Goal: Book appointment/travel/reservation

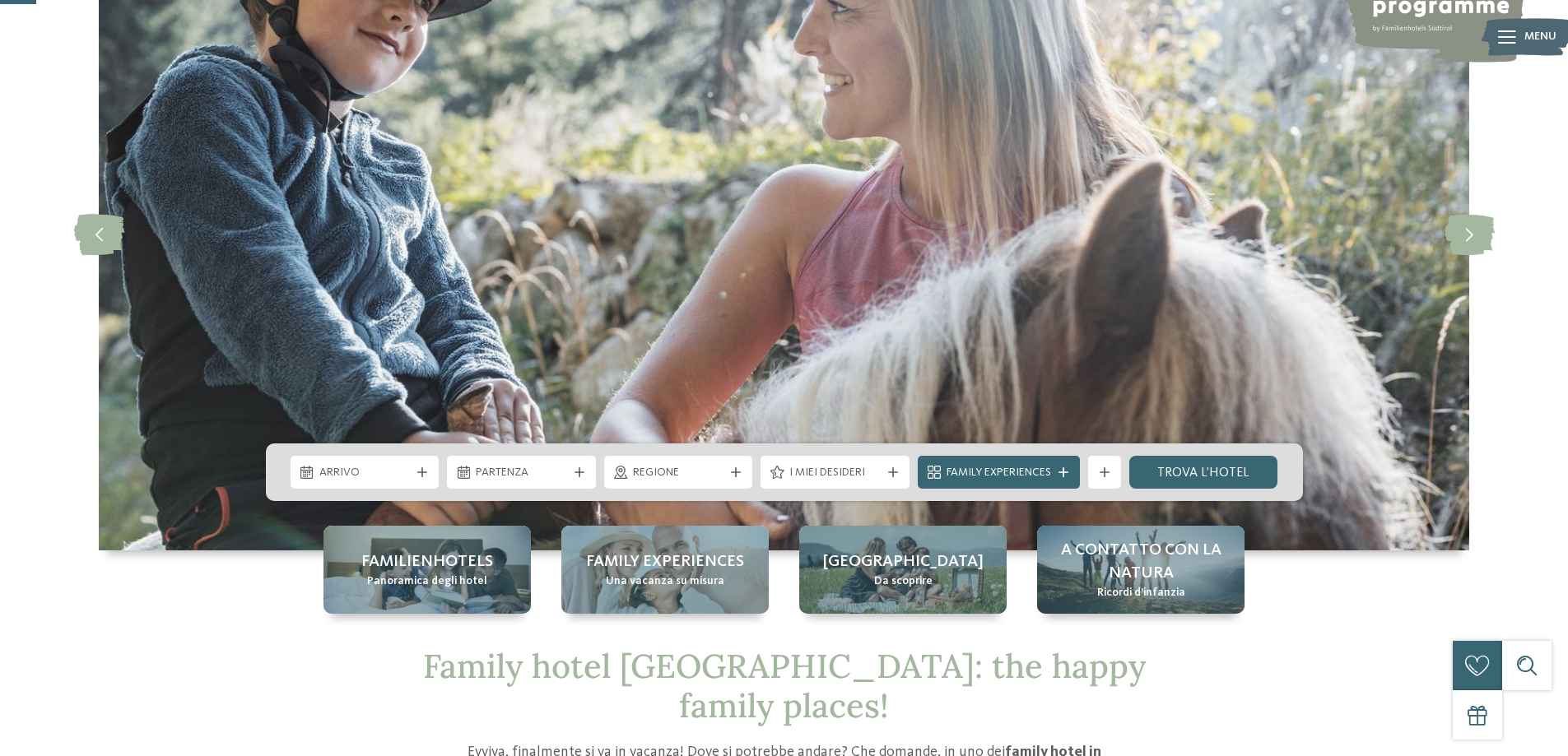
click at [1028, 489] on div "Arrivo Partenza" at bounding box center [784, 472] width 1037 height 57
click at [1030, 470] on span "Family Experiences" at bounding box center [999, 472] width 105 height 16
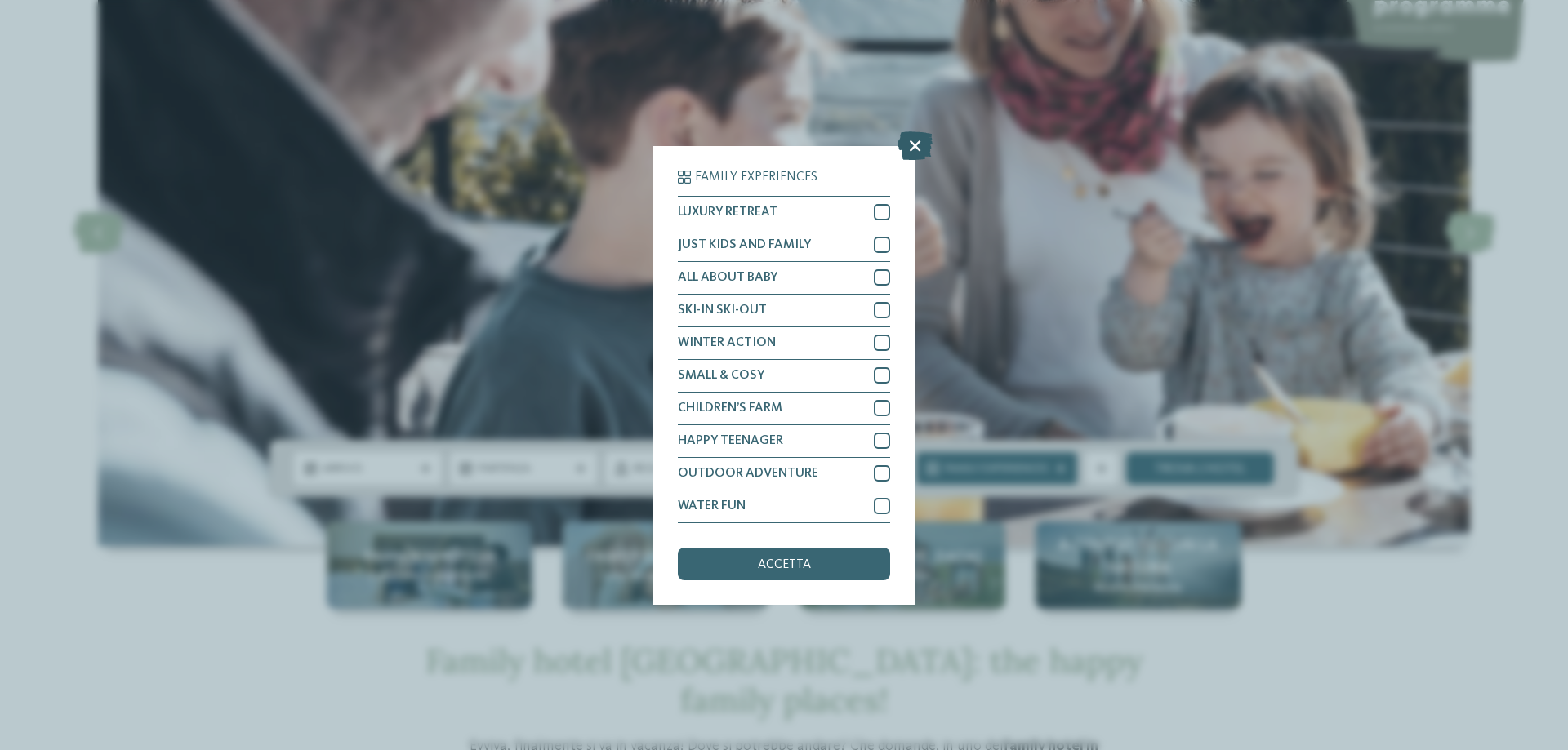
click at [916, 144] on icon at bounding box center [915, 145] width 35 height 28
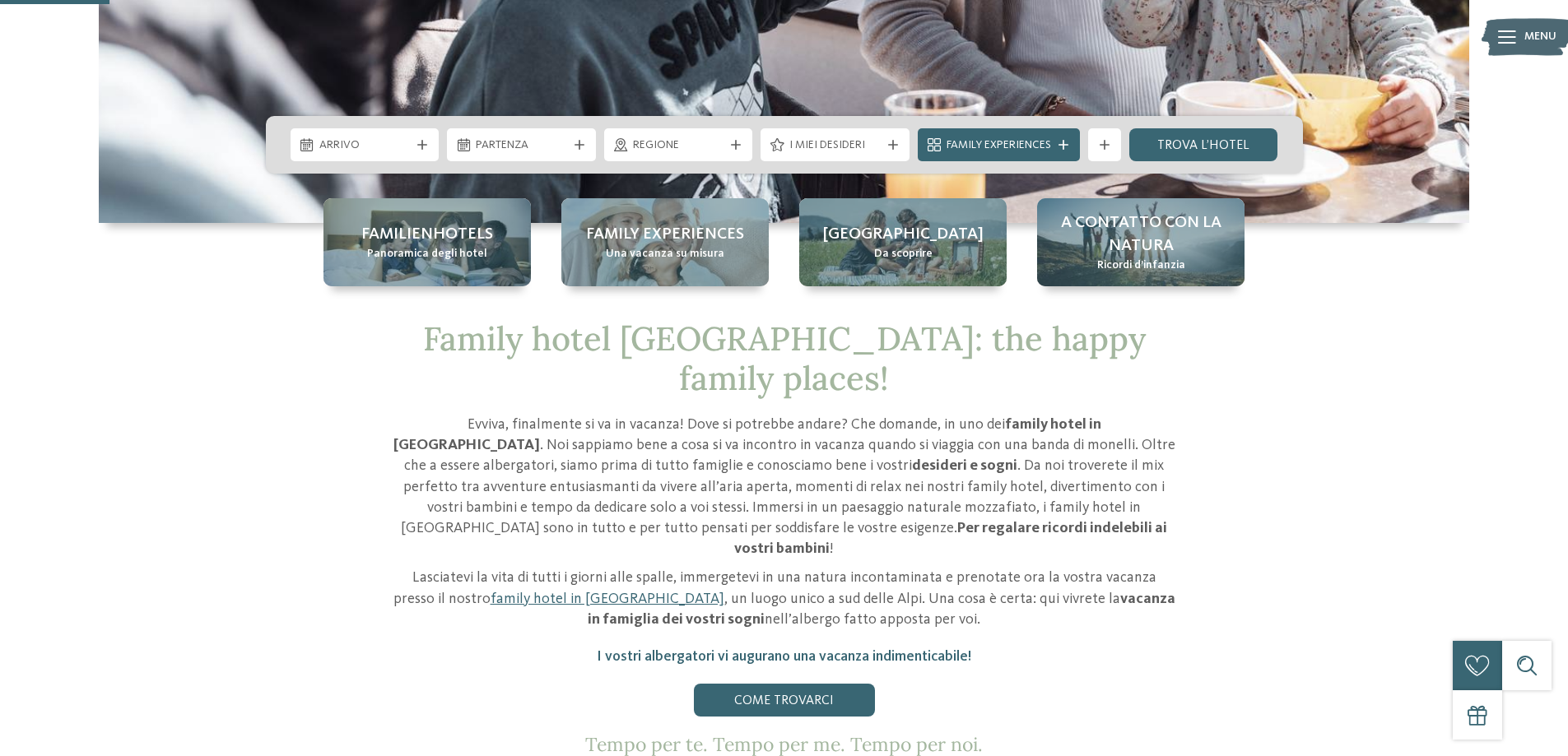
scroll to position [493, 0]
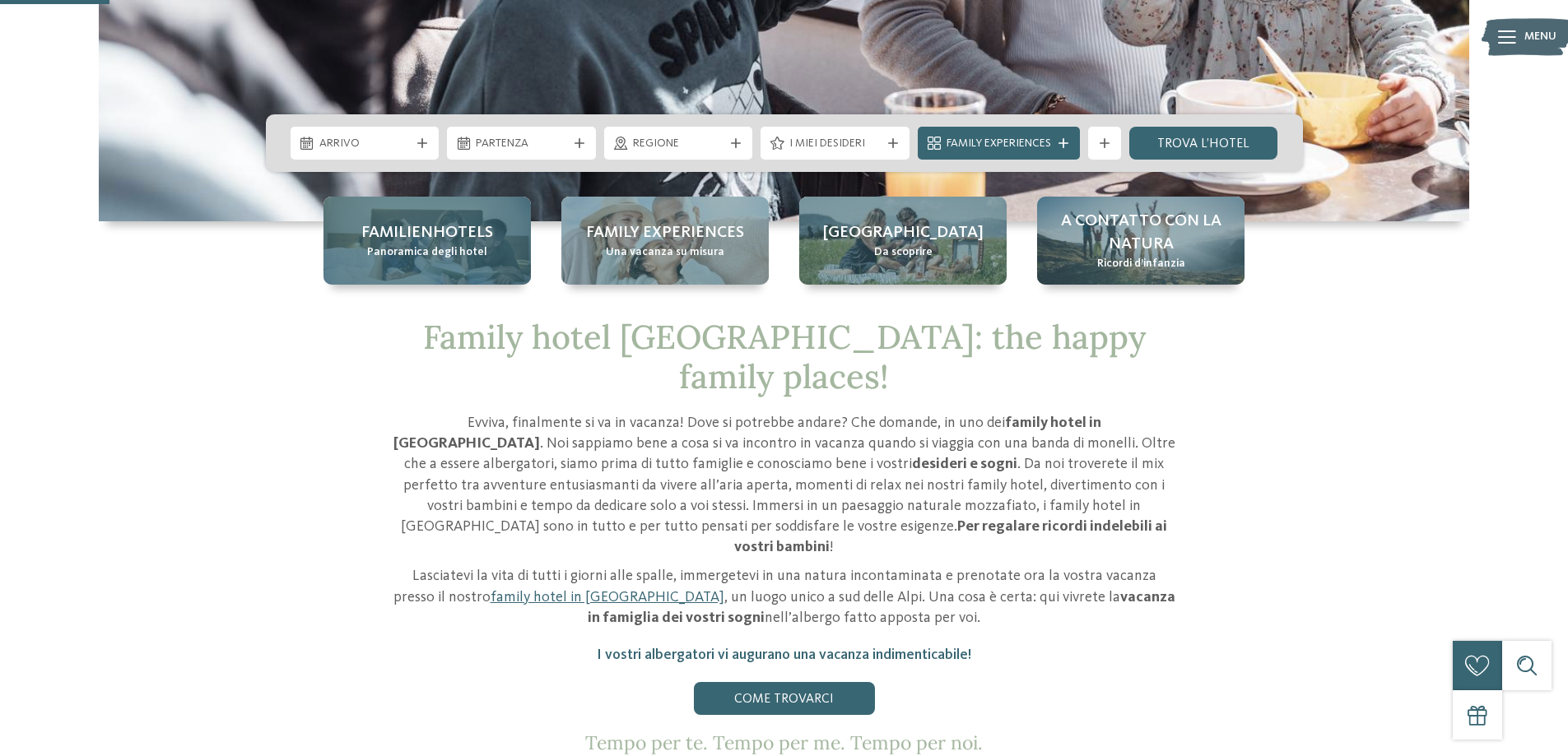
click at [454, 244] on span "Panoramica degli hotel" at bounding box center [427, 252] width 120 height 16
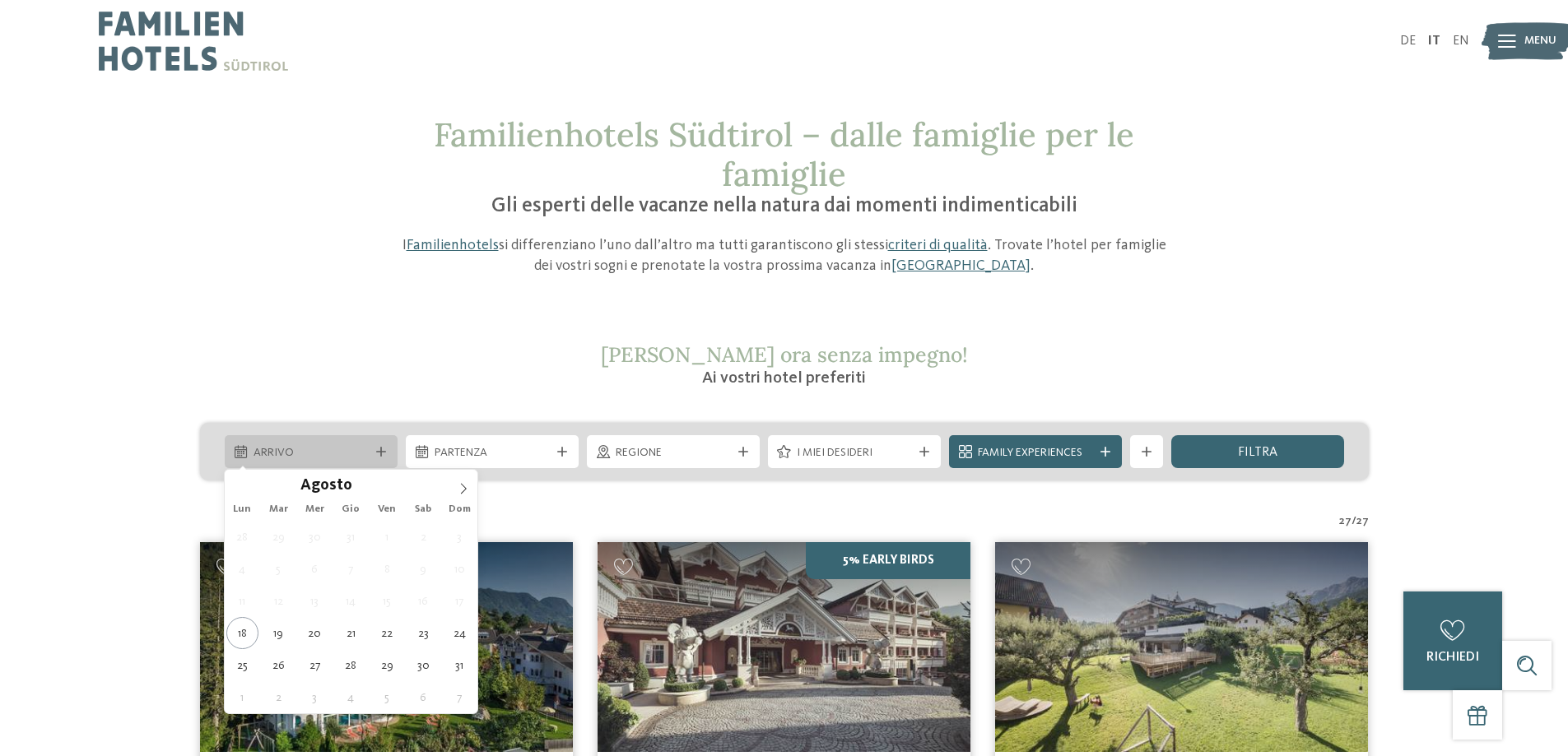
click at [362, 450] on span "Arrivo" at bounding box center [311, 453] width 115 height 16
click at [456, 483] on span at bounding box center [463, 483] width 28 height 28
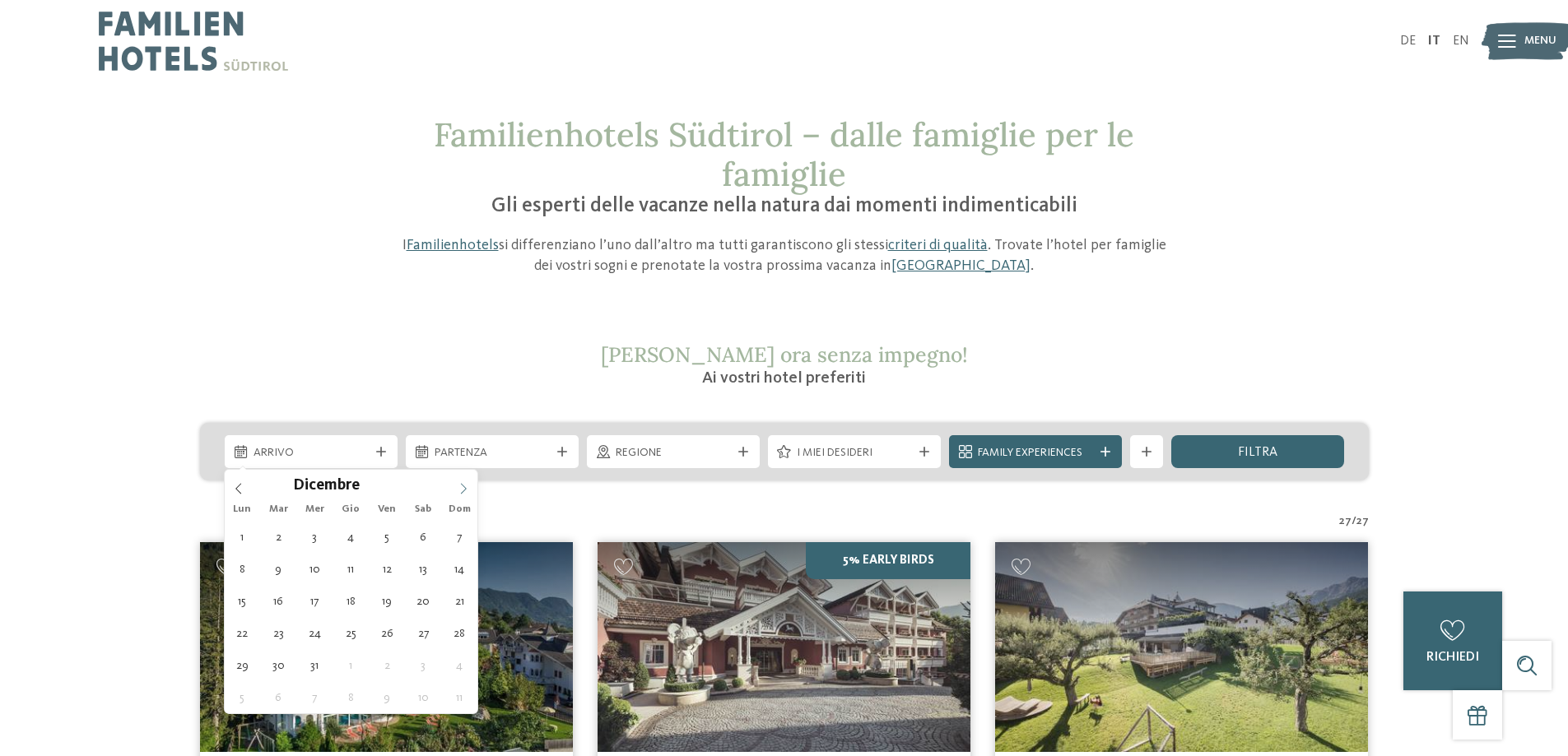
click at [456, 483] on span at bounding box center [463, 483] width 28 height 28
click at [253, 484] on div "Gennaio ****" at bounding box center [351, 483] width 253 height 28
type input "****"
click at [241, 479] on span at bounding box center [238, 483] width 28 height 28
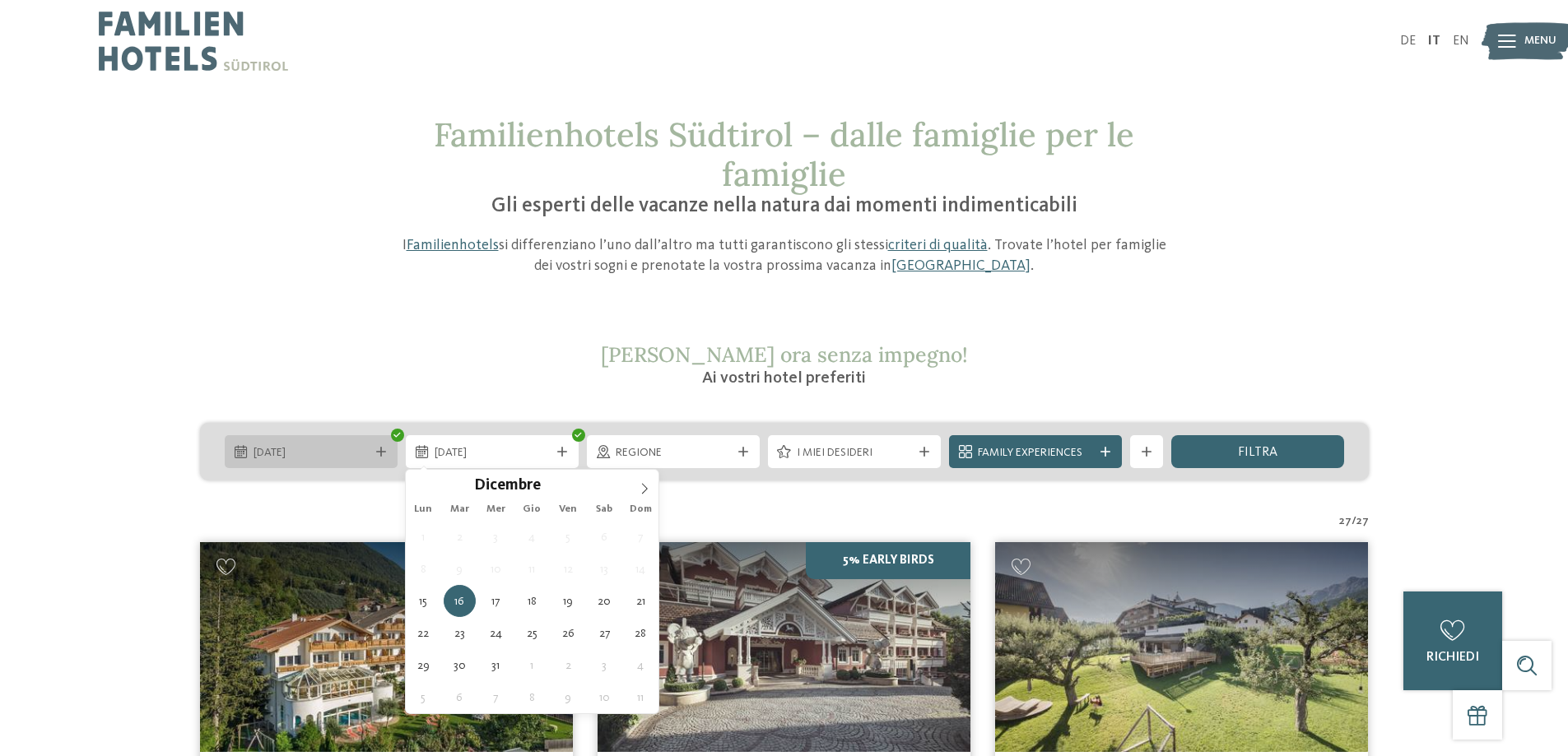
click at [308, 449] on span "15.12.2025" at bounding box center [311, 453] width 115 height 16
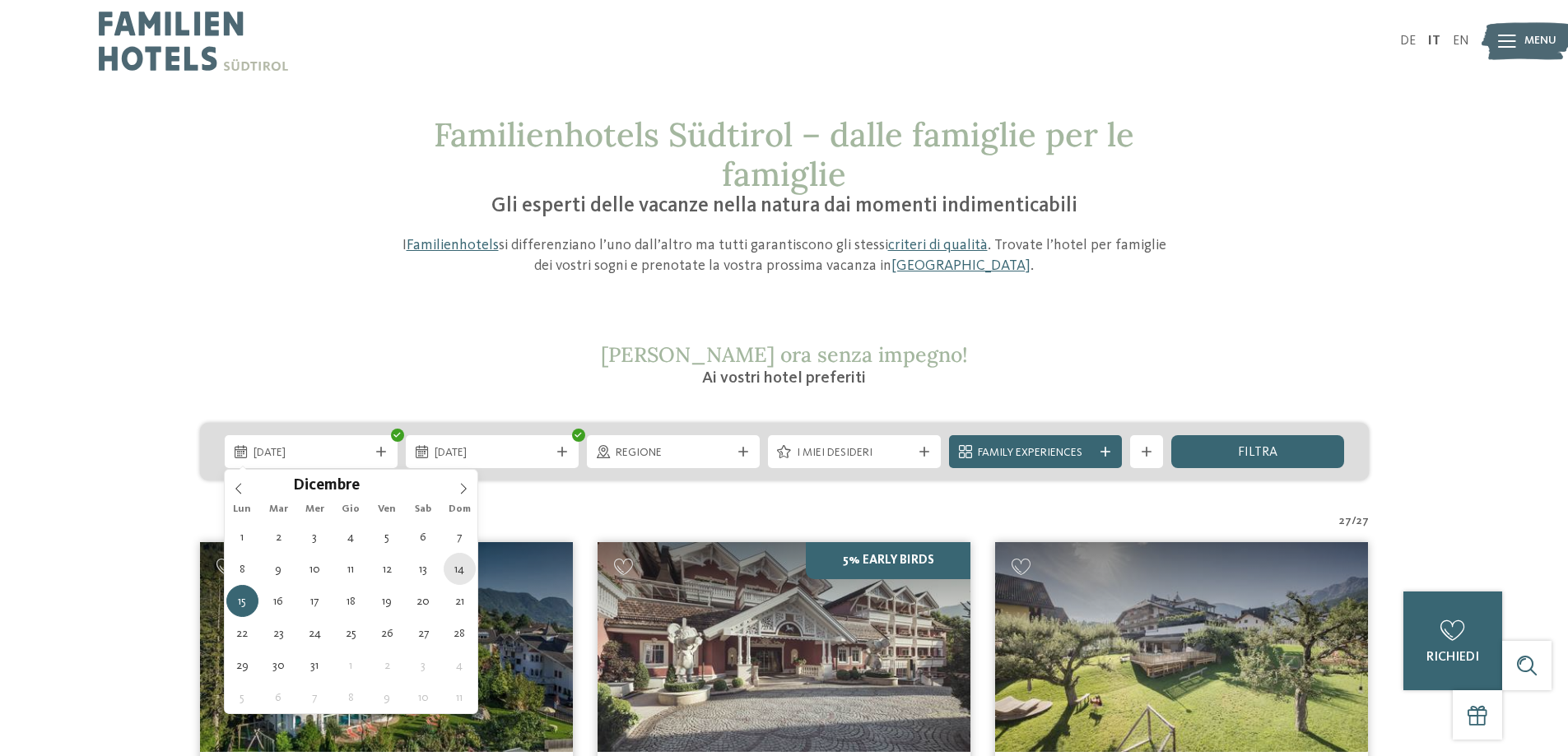
type div "14.12.2025"
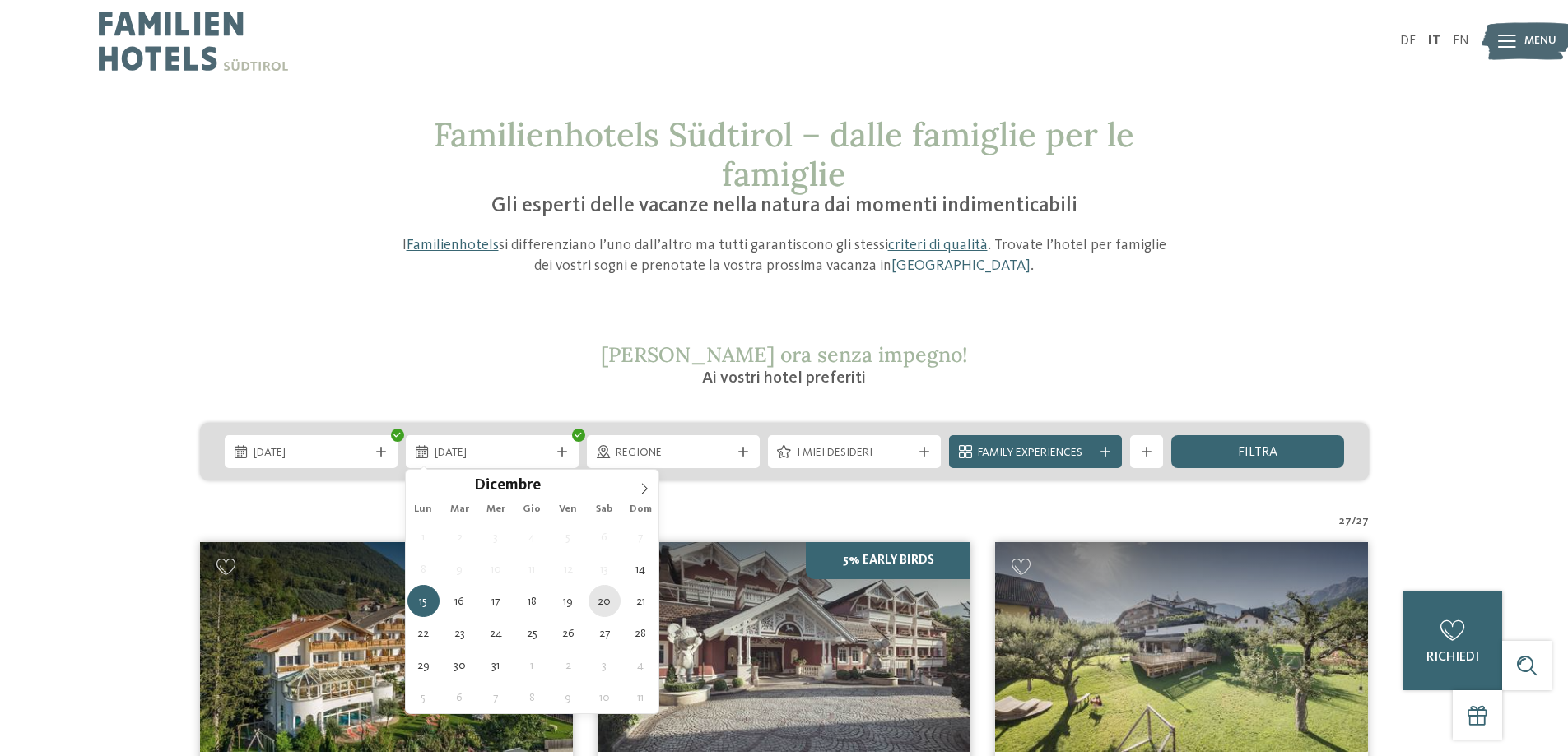
type div "20.12.2025"
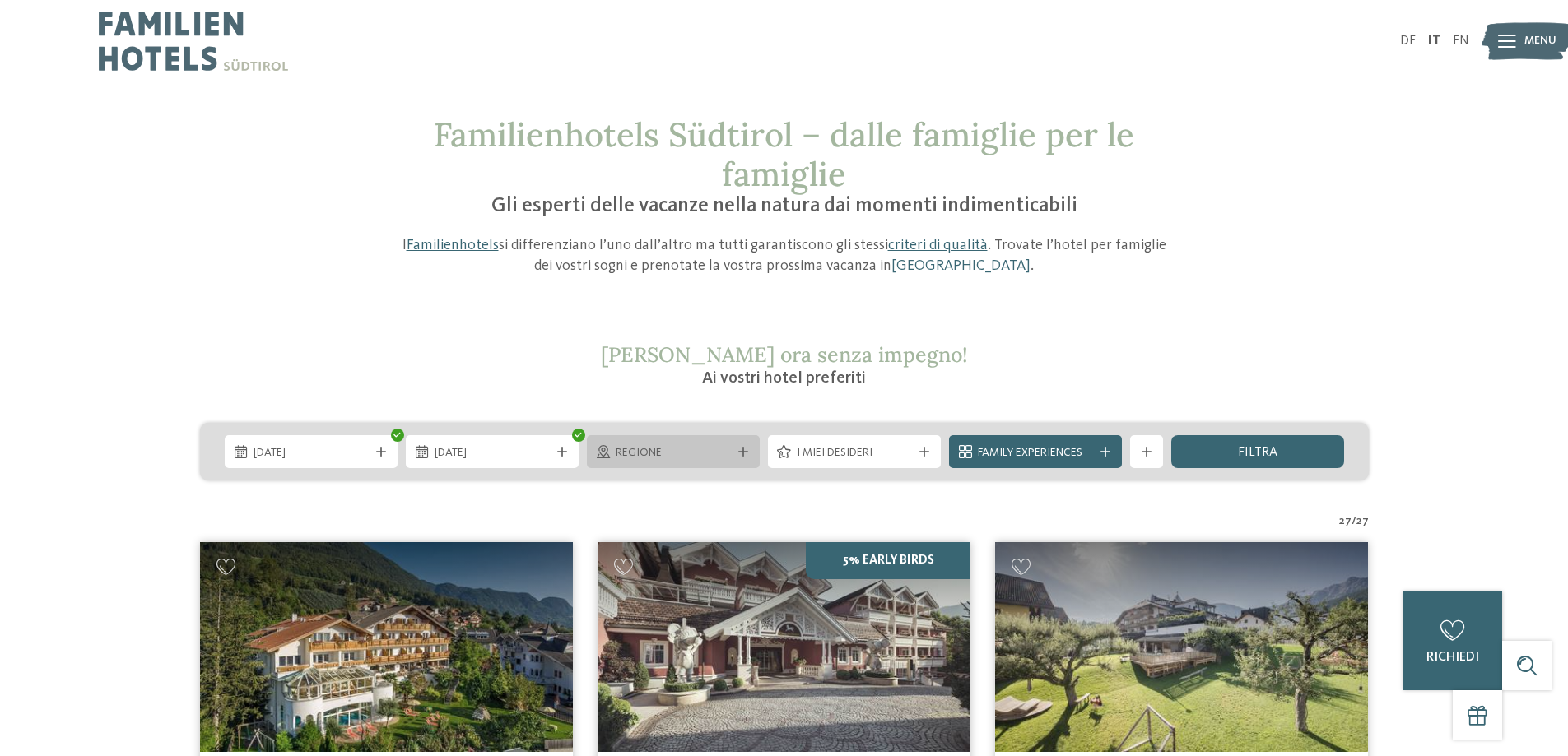
click at [742, 454] on icon at bounding box center [743, 452] width 10 height 10
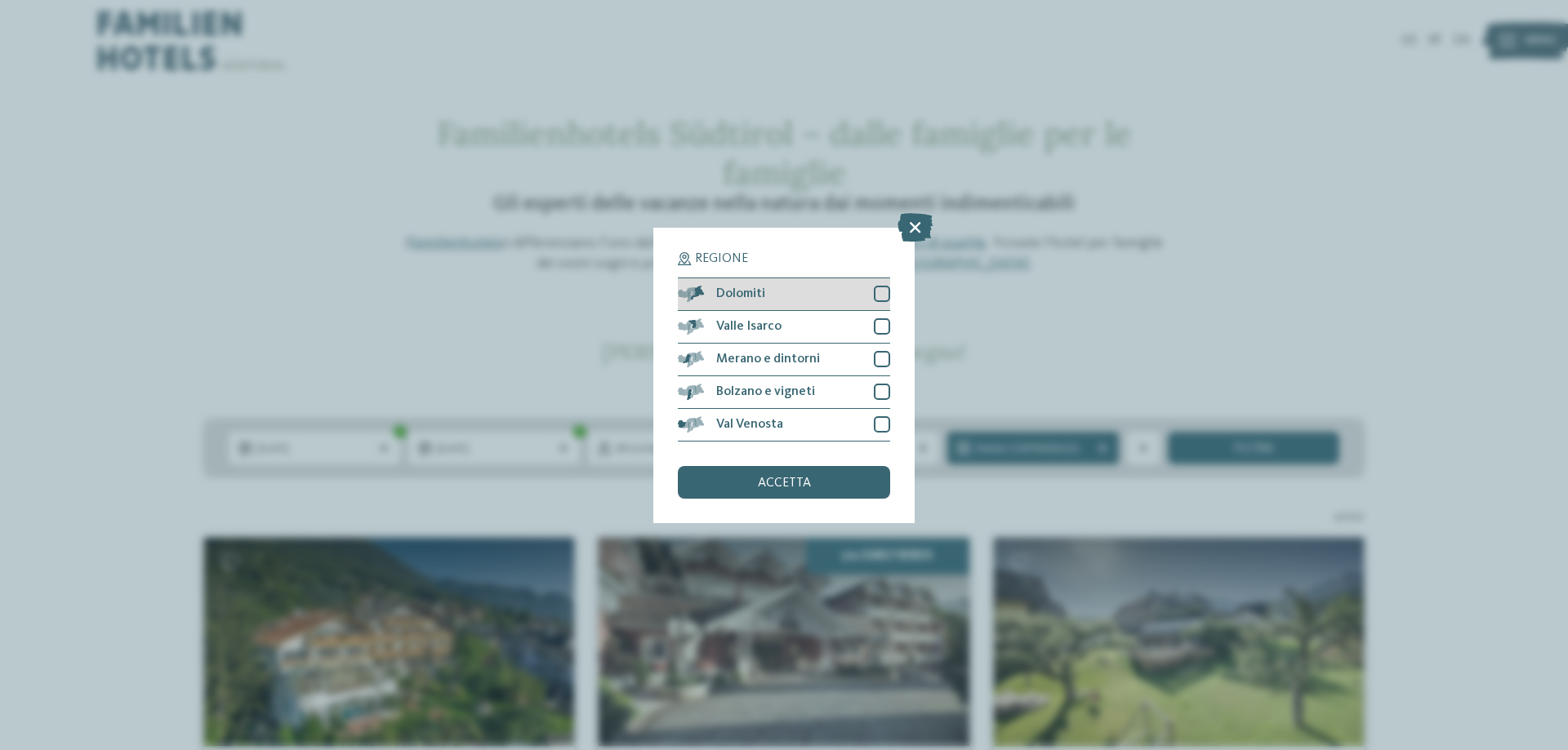
click at [813, 292] on div "Dolomiti" at bounding box center [783, 294] width 212 height 33
click at [803, 388] on span "Bolzano e vigneti" at bounding box center [766, 392] width 99 height 13
click at [775, 484] on span "accetta" at bounding box center [784, 484] width 53 height 13
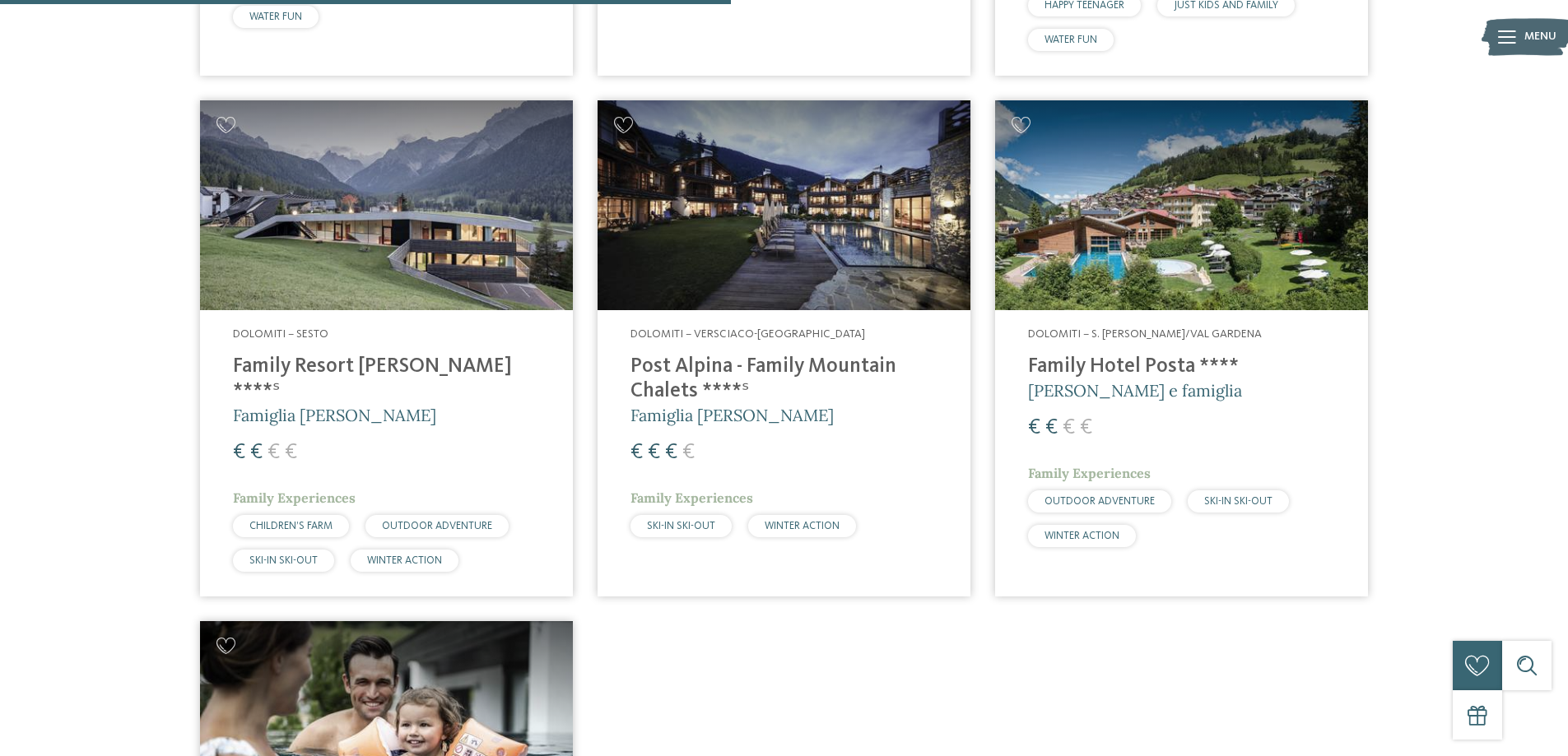
scroll to position [1116, 0]
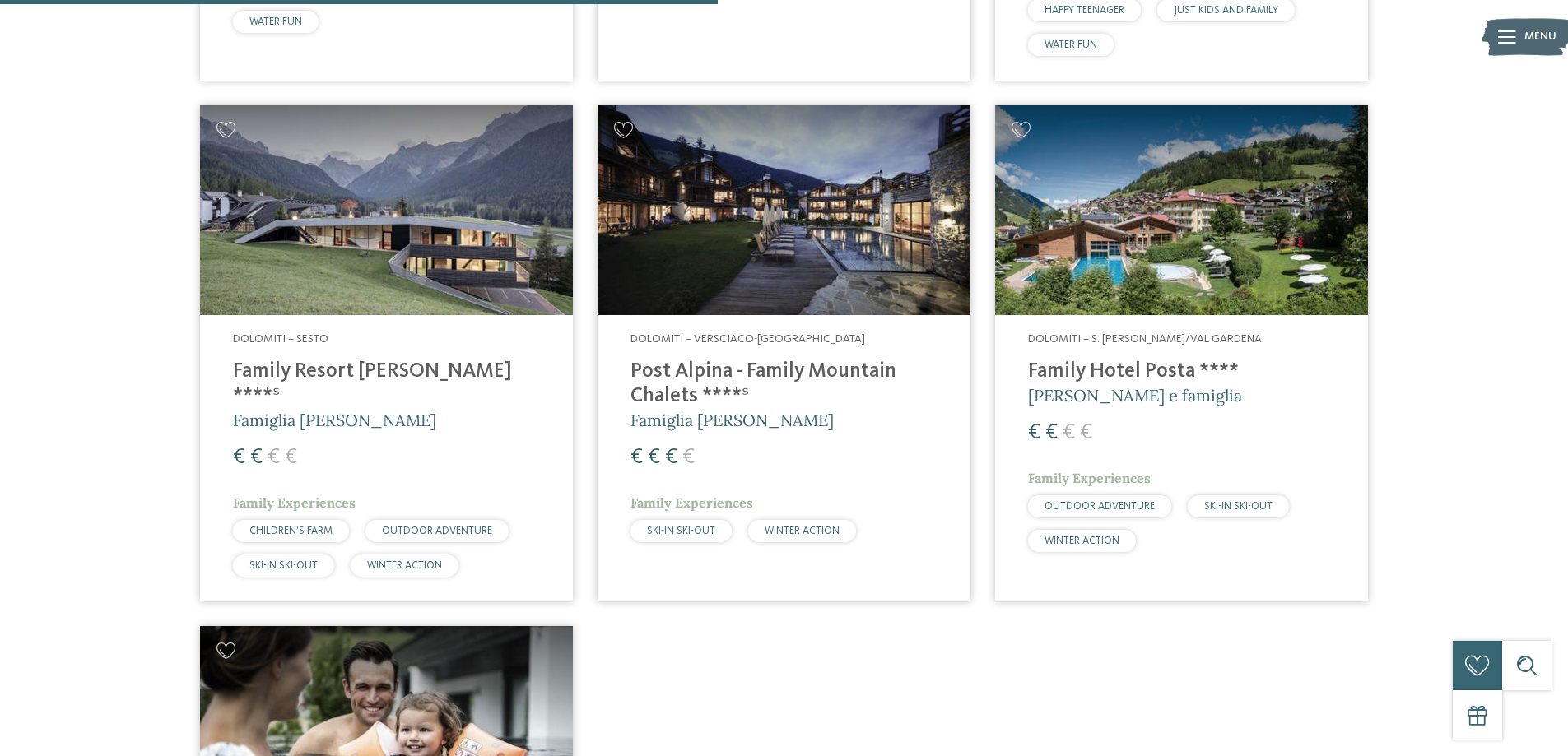
click at [392, 296] on img at bounding box center [386, 210] width 373 height 209
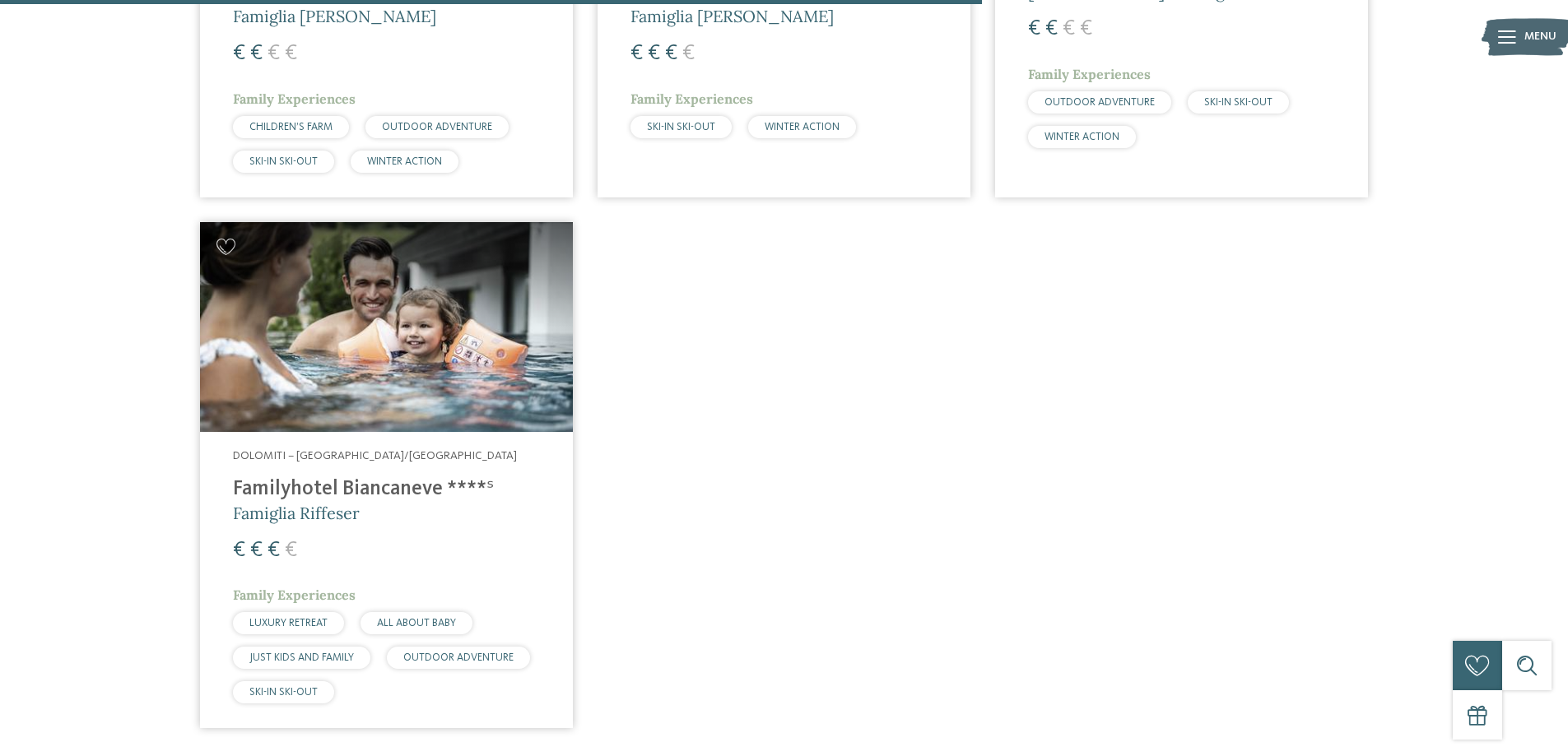
scroll to position [1527, 0]
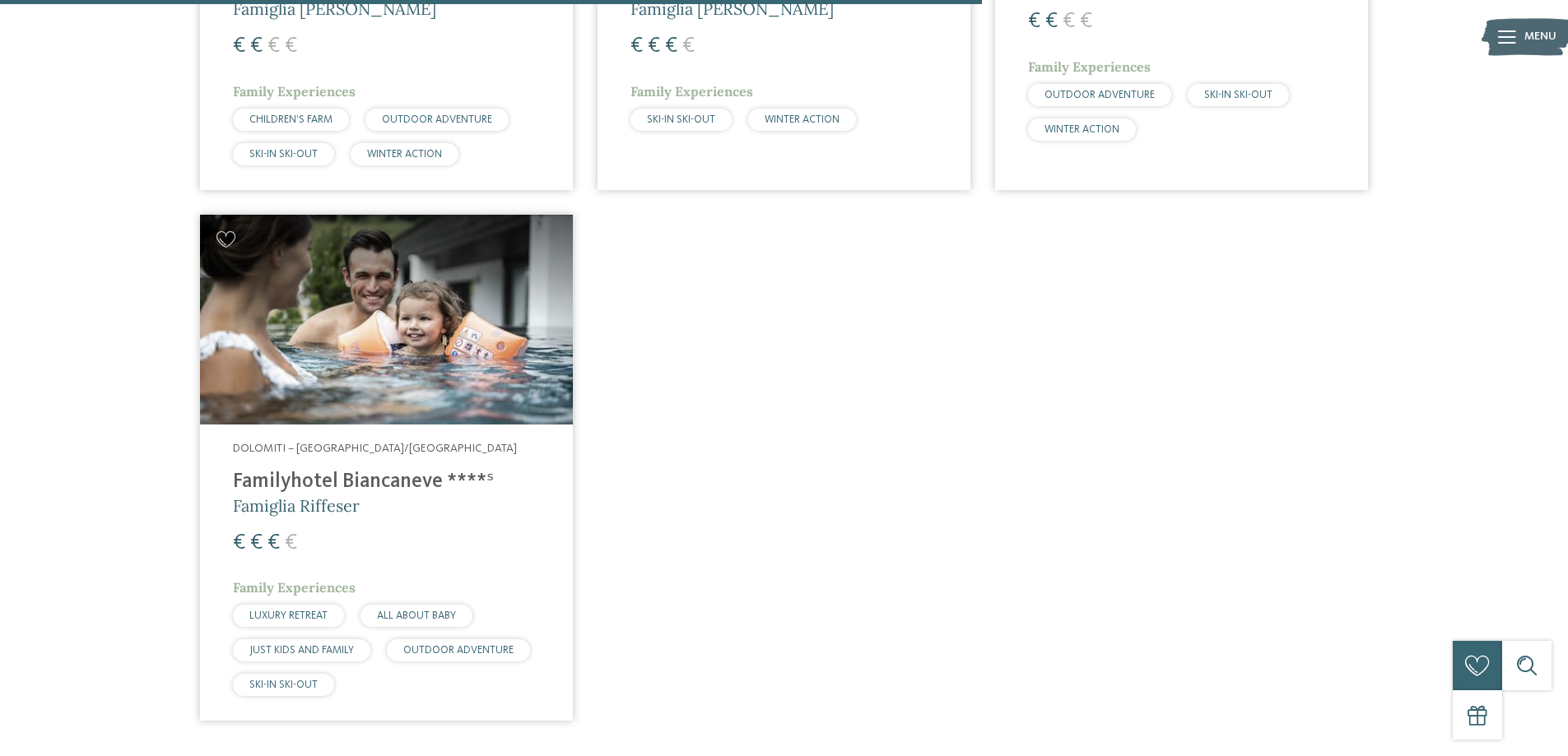
click at [421, 368] on img at bounding box center [386, 319] width 373 height 209
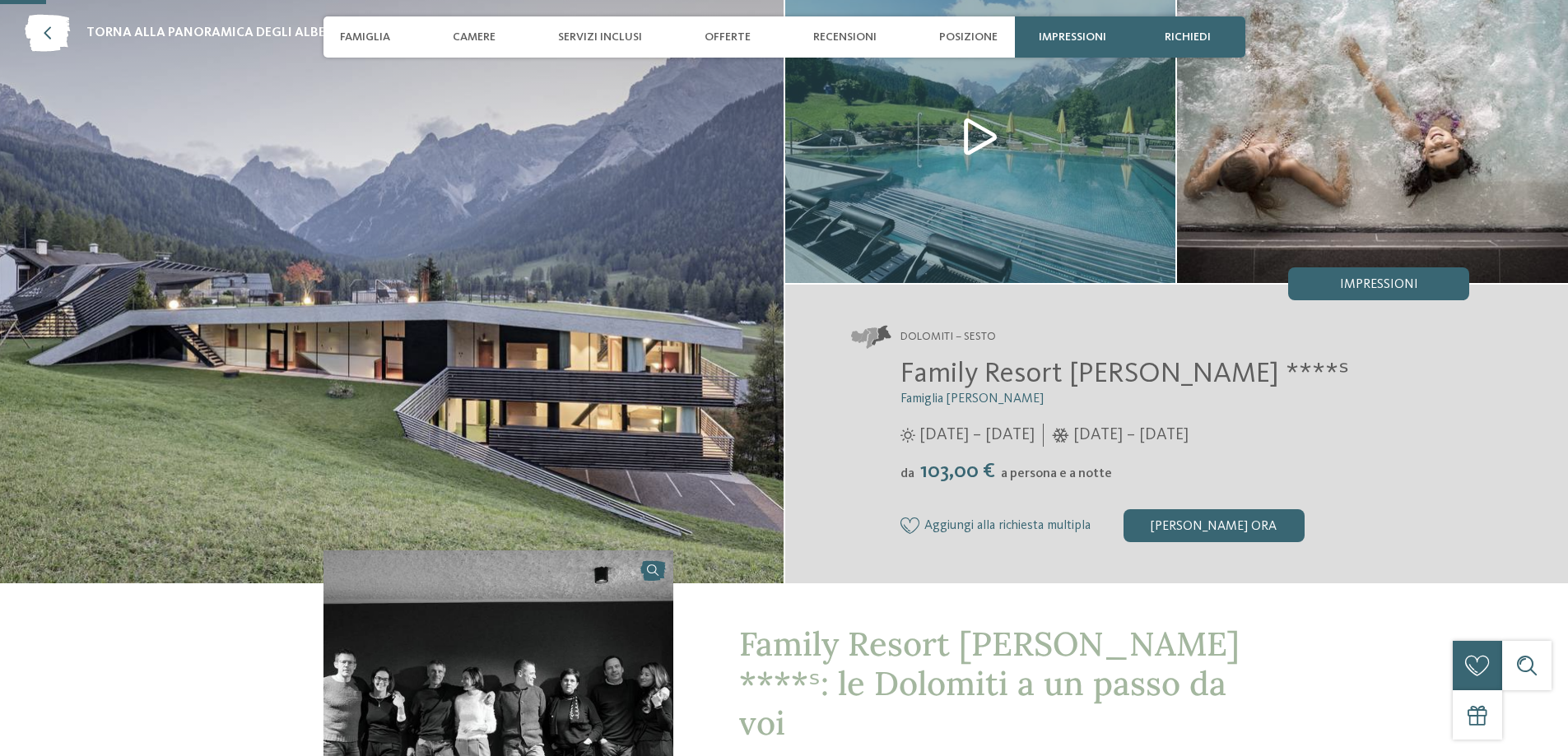
scroll to position [165, 0]
